Goal: Obtain resource: Download file/media

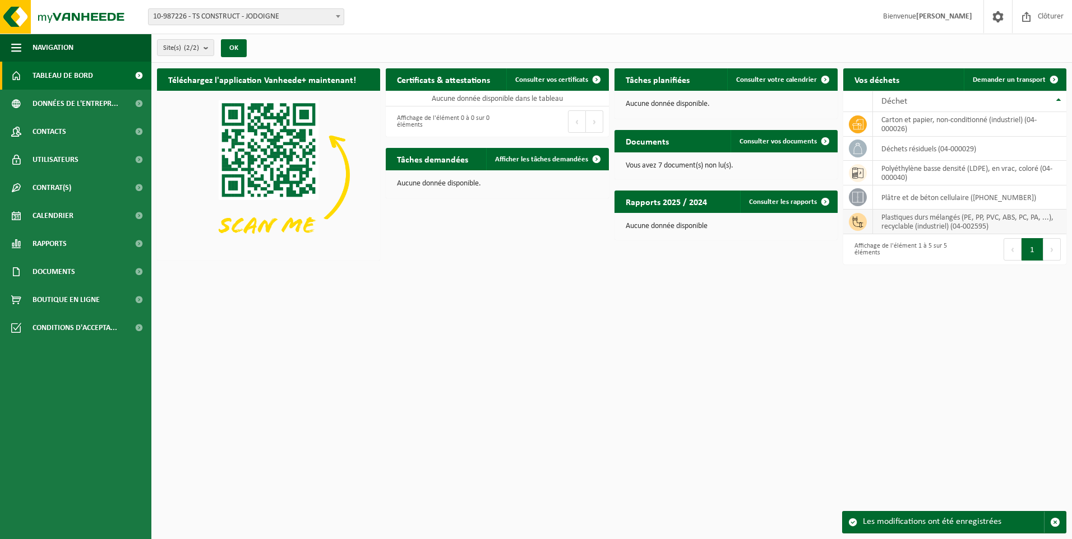
click at [915, 214] on td "plastiques durs mélangés (PE, PP, PVC, ABS, PC, PA, ...), recyclable (industrie…" at bounding box center [969, 222] width 193 height 25
click at [921, 225] on td "plastiques durs mélangés (PE, PP, PVC, ABS, PC, PA, ...), recyclable (industrie…" at bounding box center [969, 222] width 193 height 25
drag, startPoint x: 1009, startPoint y: 228, endPoint x: 976, endPoint y: 218, distance: 33.9
click at [976, 218] on td "plastiques durs mélangés (PE, PP, PVC, ABS, PC, PA, ...), recyclable (industrie…" at bounding box center [969, 222] width 193 height 25
click at [914, 226] on td "plastiques durs mélangés (PE, PP, PVC, ABS, PC, PA, ...), recyclable (industrie…" at bounding box center [969, 222] width 193 height 25
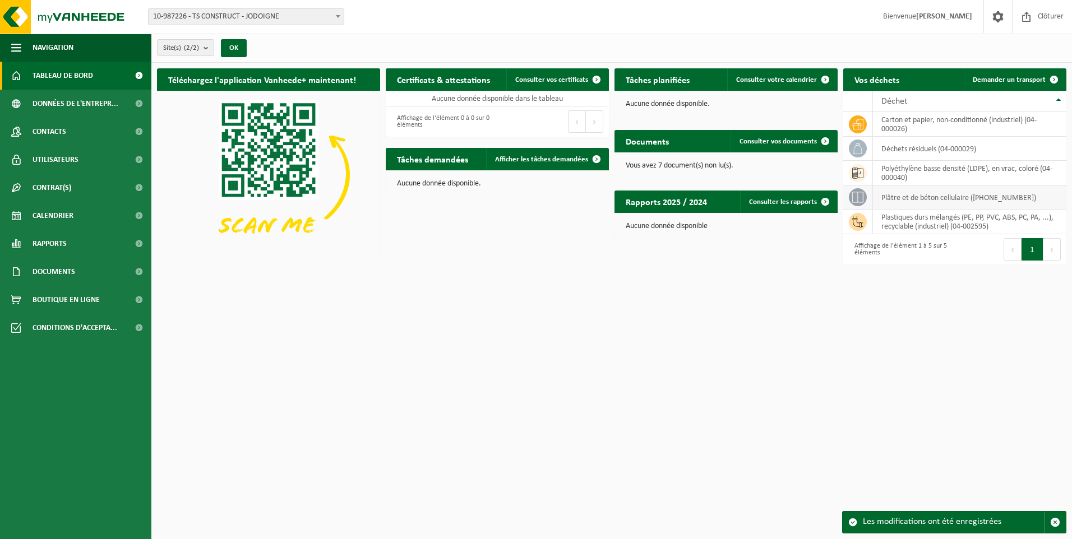
click at [924, 198] on td "plâtre et de béton cellulaire ([PHONE_NUMBER])" at bounding box center [969, 198] width 193 height 24
click at [924, 165] on td "polyéthylène basse densité (LDPE), en vrac, coloré (04-000040)" at bounding box center [969, 173] width 193 height 25
click at [927, 137] on td "déchets résiduels (04-000029)" at bounding box center [969, 149] width 193 height 24
click at [926, 123] on td "carton et papier, non-conditionné (industriel) (04-000026)" at bounding box center [969, 124] width 193 height 25
click at [903, 216] on td "plastiques durs mélangés (PE, PP, PVC, ABS, PC, PA, ...), recyclable (industrie…" at bounding box center [969, 222] width 193 height 25
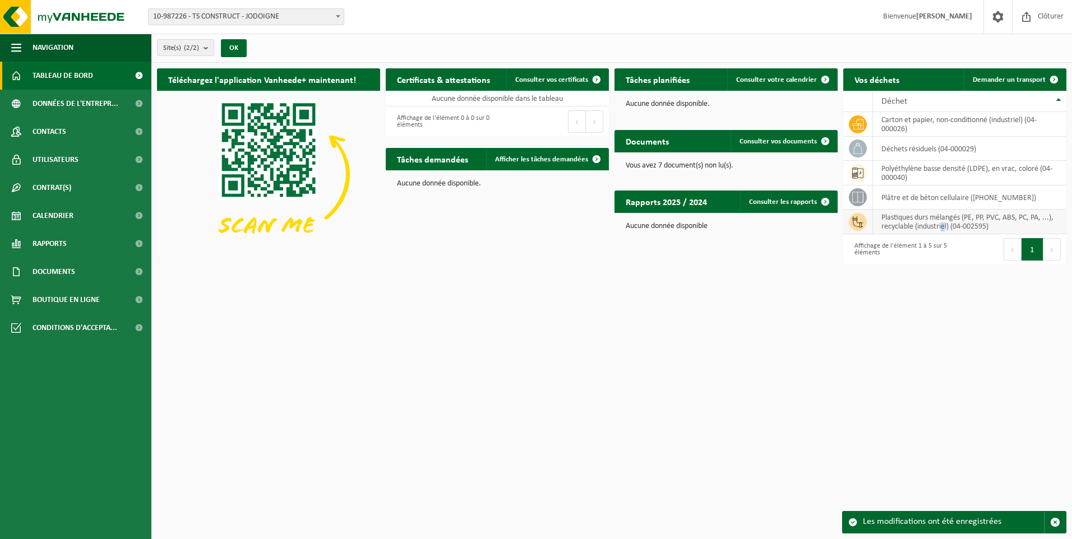
click at [944, 226] on td "plastiques durs mélangés (PE, PP, PVC, ABS, PC, PA, ...), recyclable (industrie…" at bounding box center [969, 222] width 193 height 25
click at [900, 297] on html "Site: 10-987226 - TS CONSTRUCT - JODOIGNE 10-980367 - TS CONSTRUCT - CHANTIER B…" at bounding box center [536, 269] width 1072 height 539
click at [949, 223] on td "plastiques durs mélangés (PE, PP, PVC, ABS, PC, PA, ...), recyclable (industrie…" at bounding box center [969, 222] width 193 height 25
drag, startPoint x: 996, startPoint y: 222, endPoint x: 869, endPoint y: 212, distance: 127.7
click at [869, 212] on tr "plastiques durs mélangés (PE, PP, PVC, ABS, PC, PA, ...), recyclable (industrie…" at bounding box center [954, 222] width 223 height 25
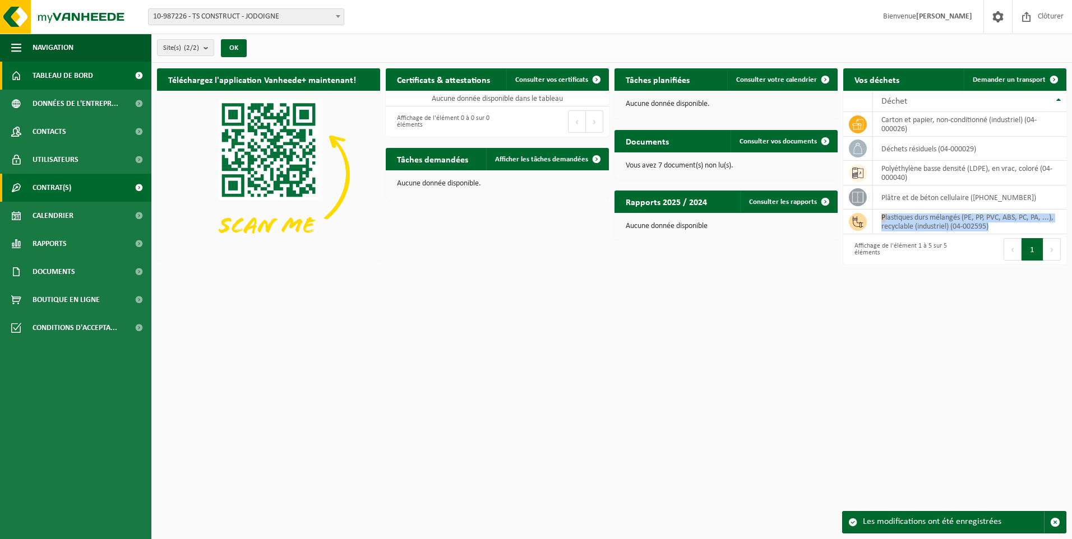
click at [93, 192] on link "Contrat(s)" at bounding box center [75, 188] width 151 height 28
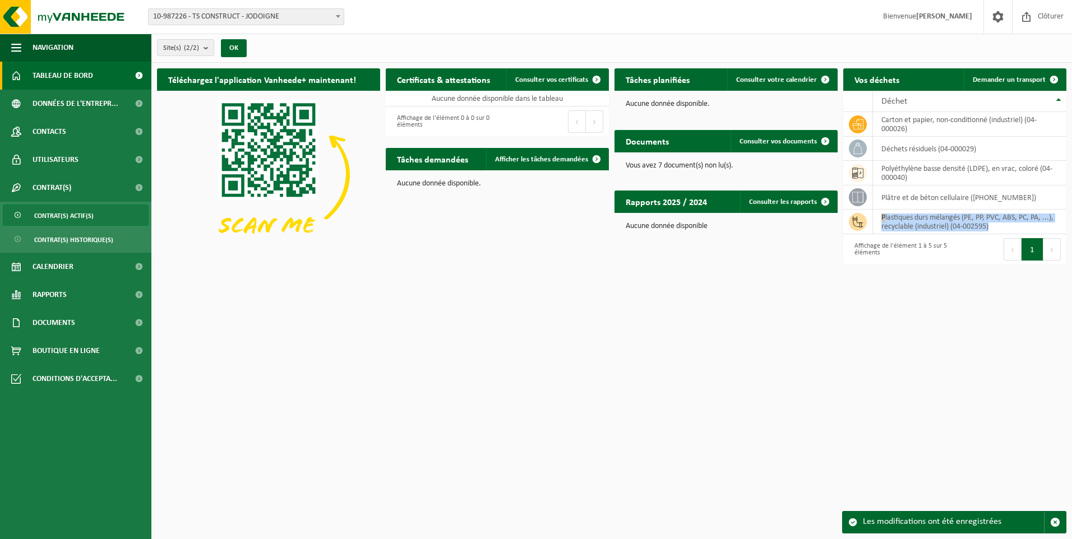
click at [87, 220] on span "Contrat(s) actif(s)" at bounding box center [63, 215] width 59 height 21
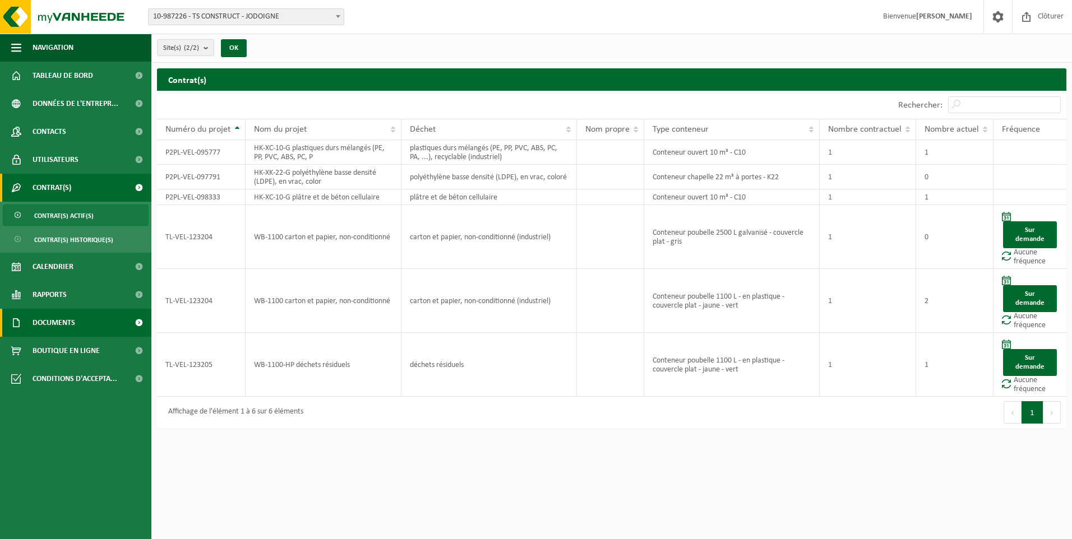
click at [86, 322] on link "Documents" at bounding box center [75, 323] width 151 height 28
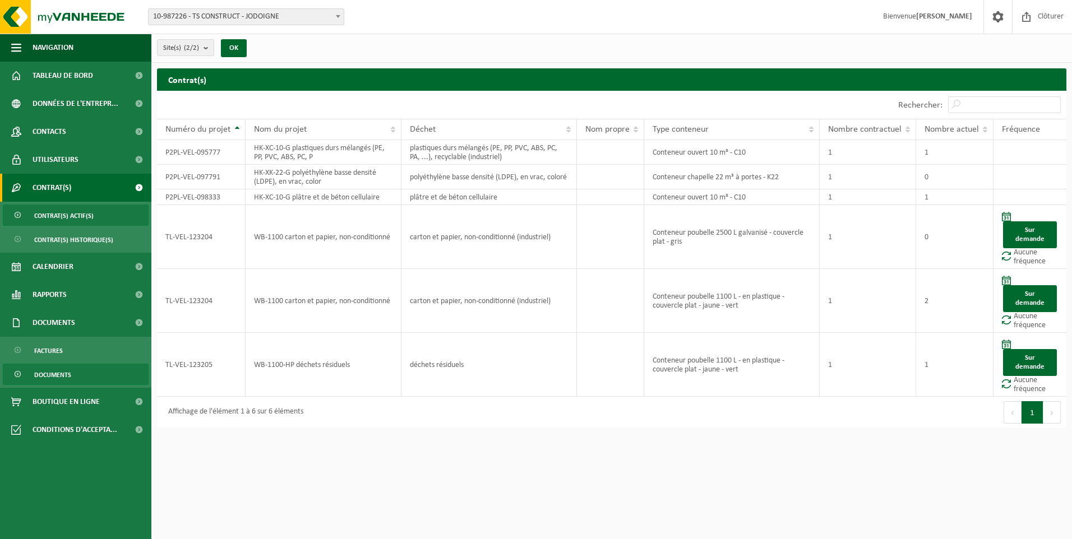
click at [67, 370] on span "Documents" at bounding box center [52, 374] width 37 height 21
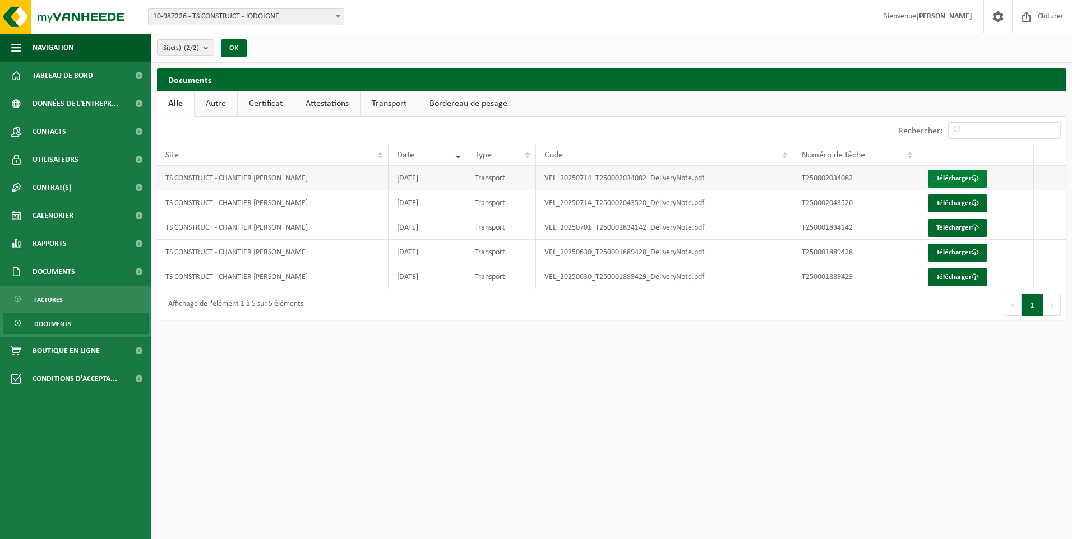
click at [961, 177] on link "Télécharger" at bounding box center [957, 179] width 59 height 18
